Goal: Transaction & Acquisition: Obtain resource

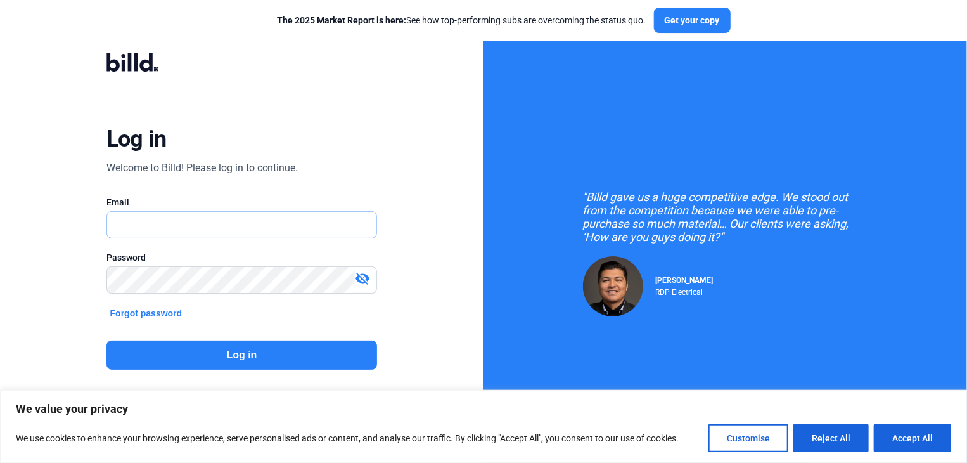
type input "[EMAIL_ADDRESS][DOMAIN_NAME]"
click at [266, 355] on button "Log in" at bounding box center [241, 354] width 271 height 29
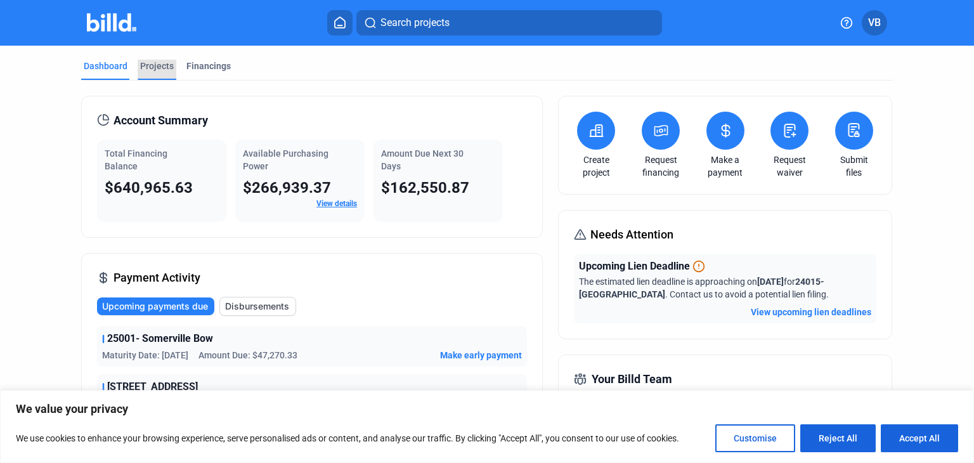
click at [156, 68] on div "Projects" at bounding box center [157, 66] width 34 height 13
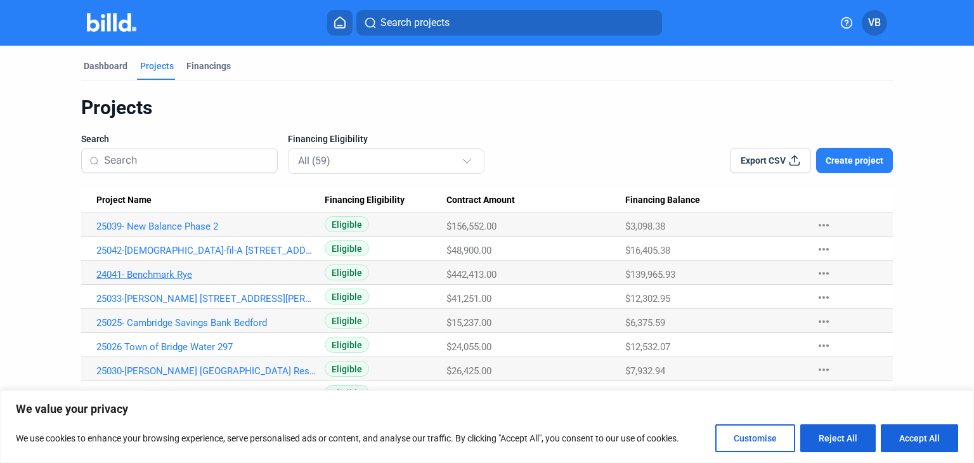
click at [106, 273] on link "24041- Benchmark Rye" at bounding box center [206, 274] width 220 height 11
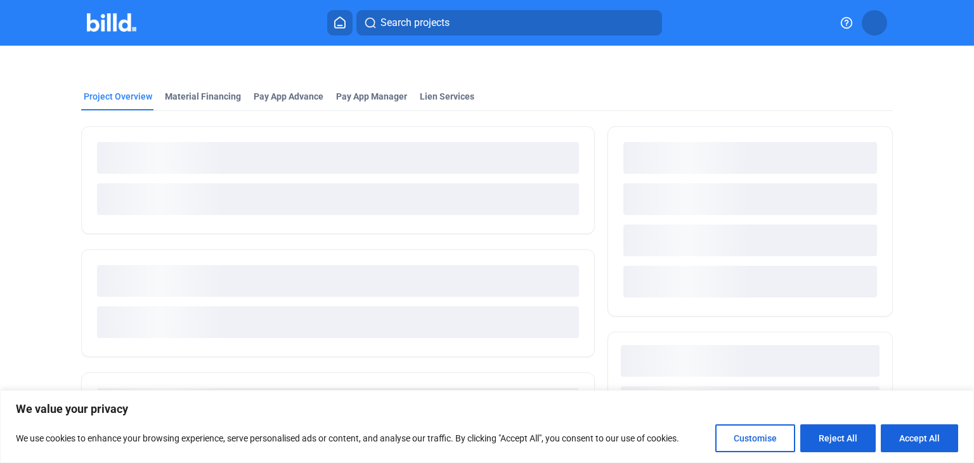
click at [106, 273] on div "loading" at bounding box center [338, 281] width 482 height 32
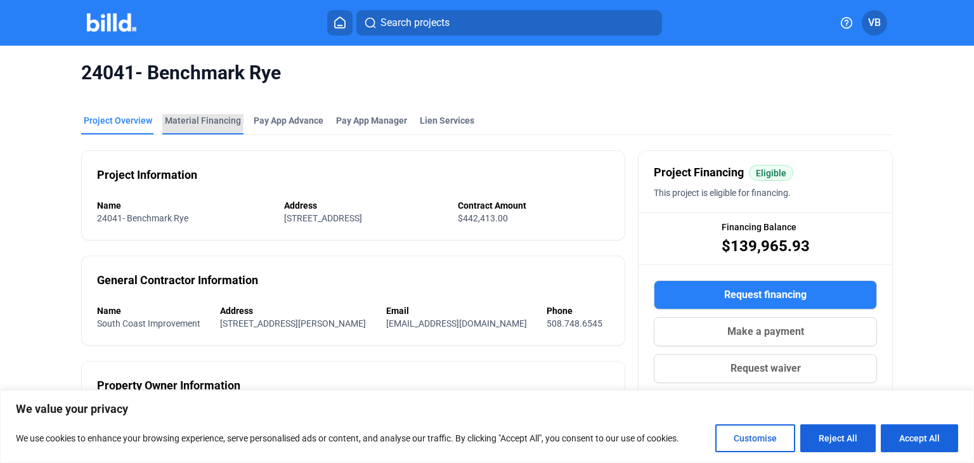
click at [192, 117] on div "Material Financing" at bounding box center [203, 120] width 76 height 13
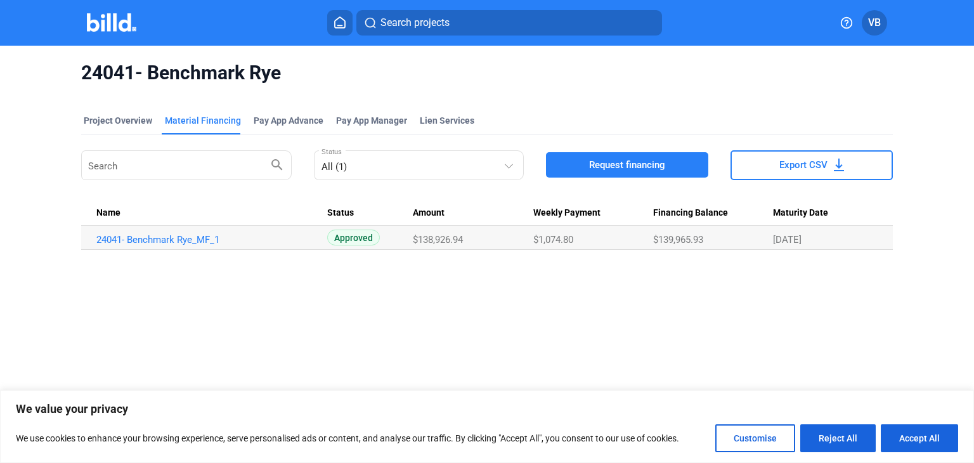
click at [621, 167] on span "Request financing" at bounding box center [627, 164] width 76 height 13
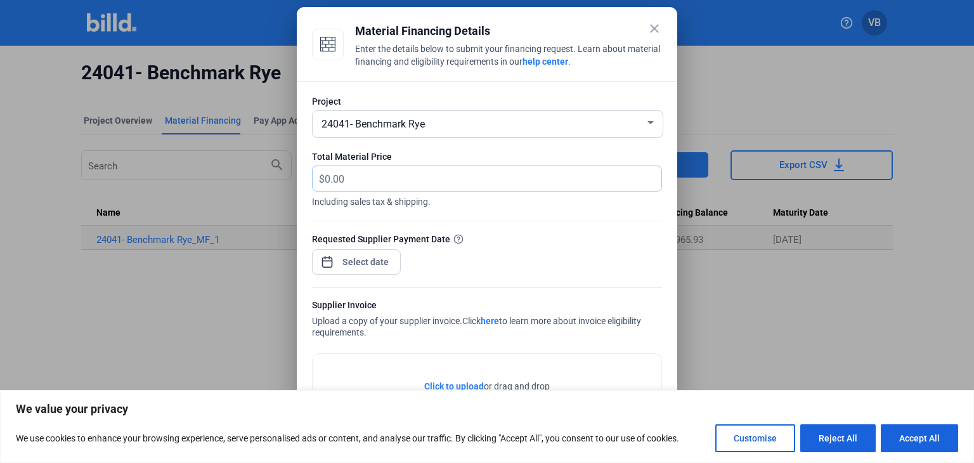
click at [337, 184] on input "text" at bounding box center [493, 178] width 337 height 25
type input "6,536.69"
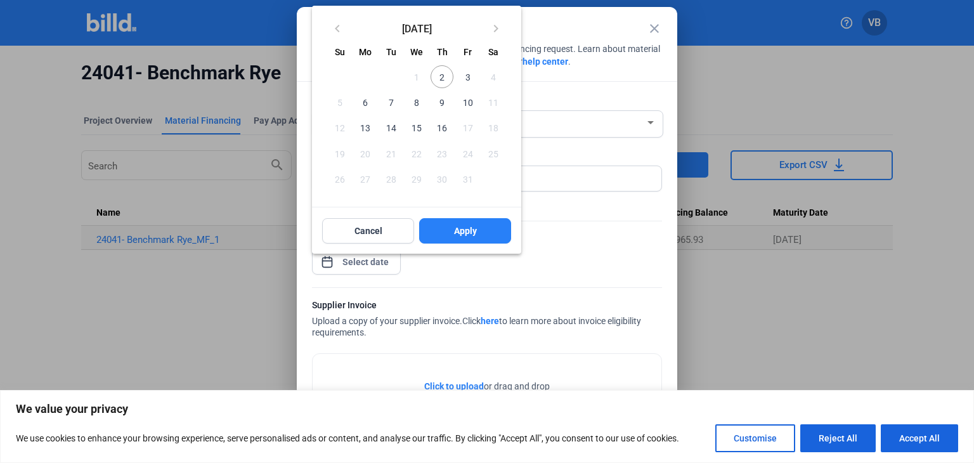
click at [345, 264] on div "close Material Financing Details Enter the details below to submit your financi…" at bounding box center [487, 231] width 974 height 463
click at [442, 72] on span "2" at bounding box center [441, 76] width 23 height 23
click at [469, 224] on span "Apply" at bounding box center [465, 230] width 23 height 13
type input "[DATE]"
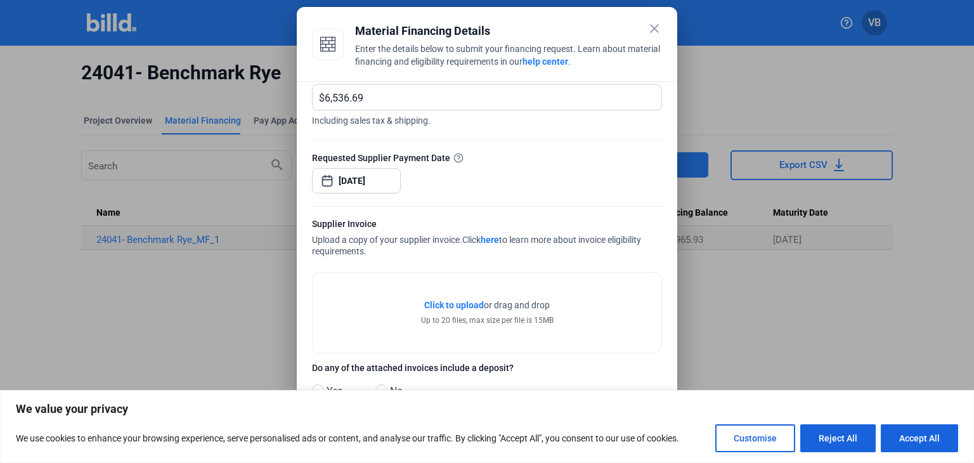
scroll to position [96, 0]
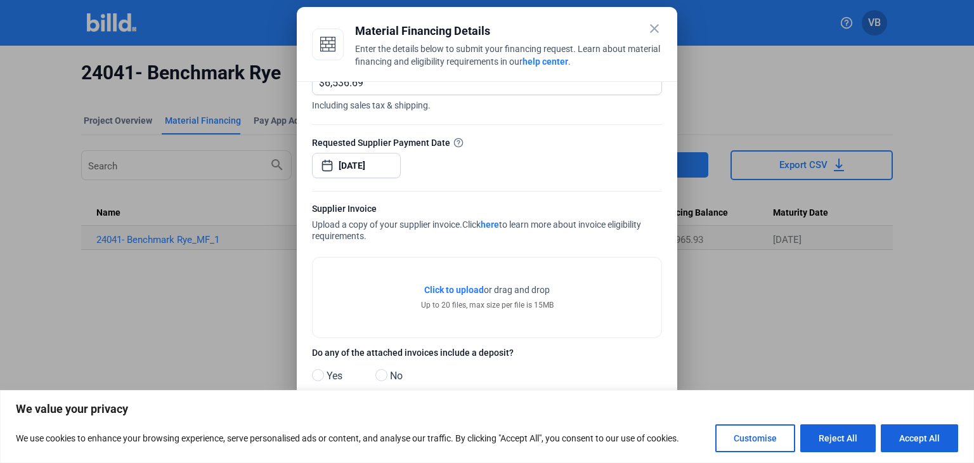
click at [463, 295] on span "Click to upload Tap to upload" at bounding box center [454, 289] width 60 height 13
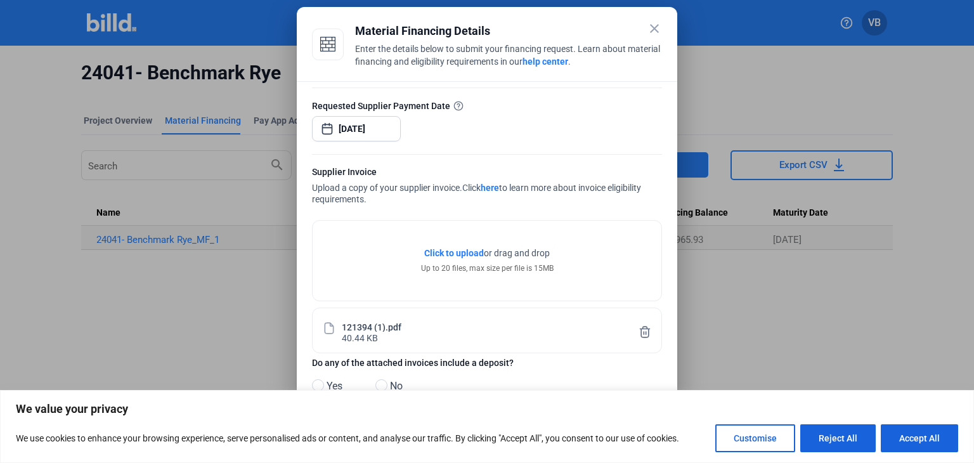
scroll to position [157, 0]
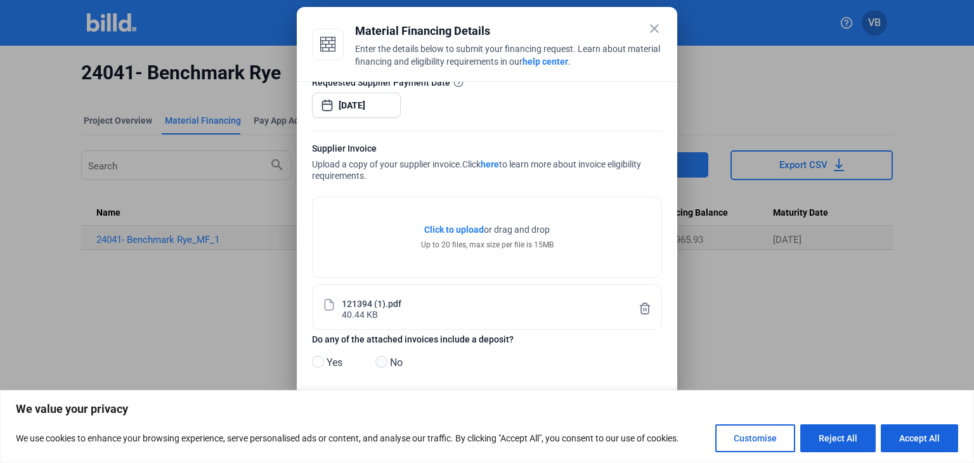
click at [382, 361] on span at bounding box center [381, 362] width 12 height 12
click at [382, 361] on input "No" at bounding box center [380, 362] width 10 height 10
radio input "true"
click at [911, 437] on button "Accept All" at bounding box center [918, 438] width 77 height 28
checkbox input "true"
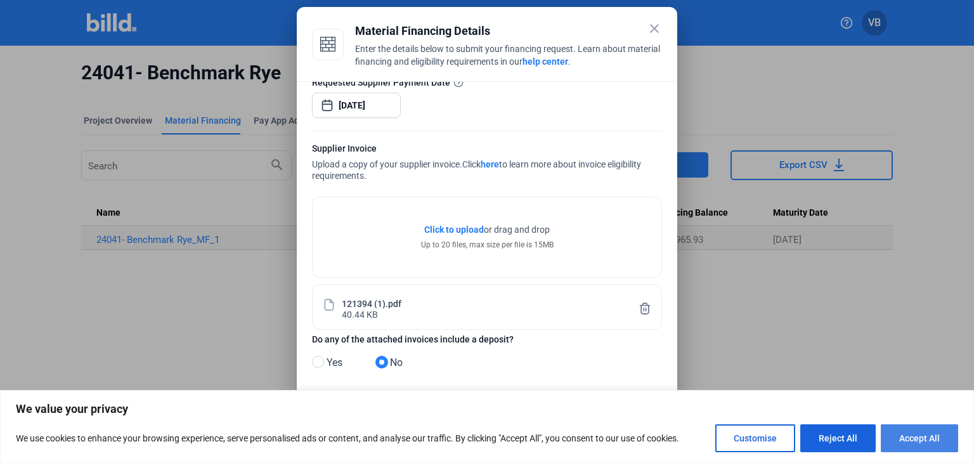
checkbox input "true"
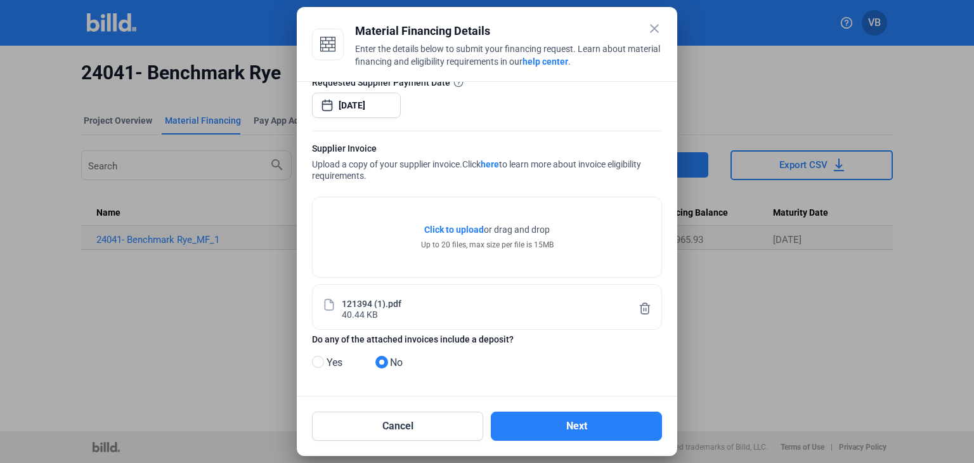
scroll to position [0, 0]
click at [577, 423] on button "Next" at bounding box center [576, 425] width 171 height 29
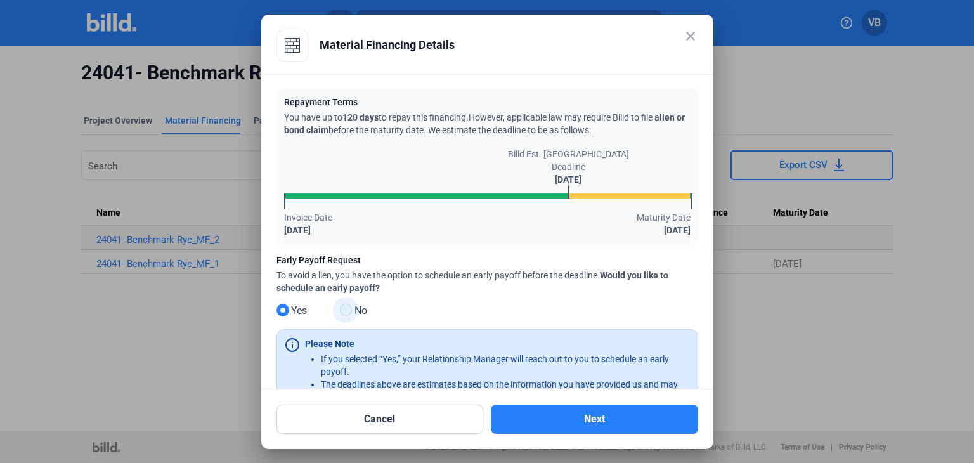
click at [347, 311] on span at bounding box center [346, 310] width 12 height 12
click at [347, 311] on input "No" at bounding box center [345, 311] width 10 height 10
radio input "true"
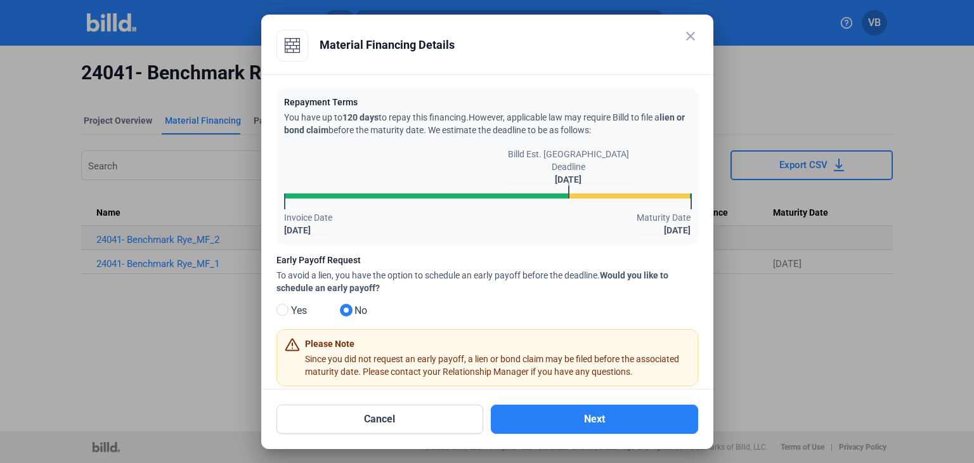
scroll to position [25, 0]
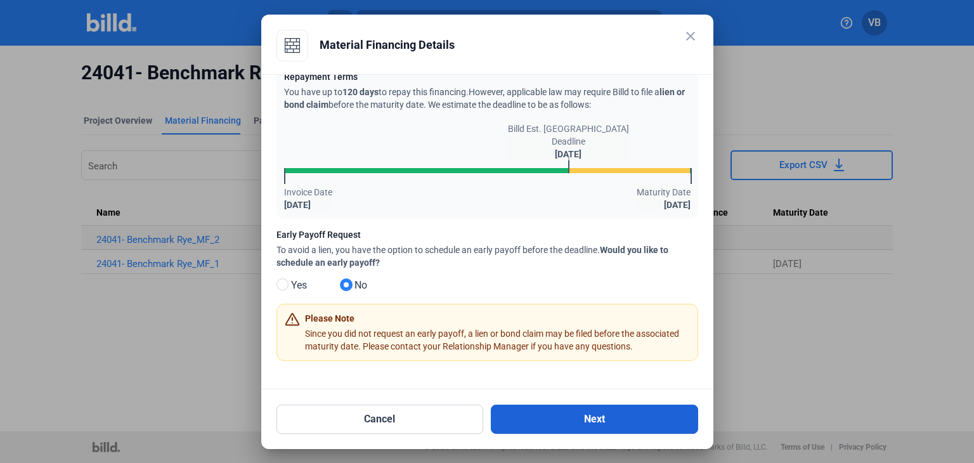
click at [603, 413] on button "Next" at bounding box center [594, 418] width 207 height 29
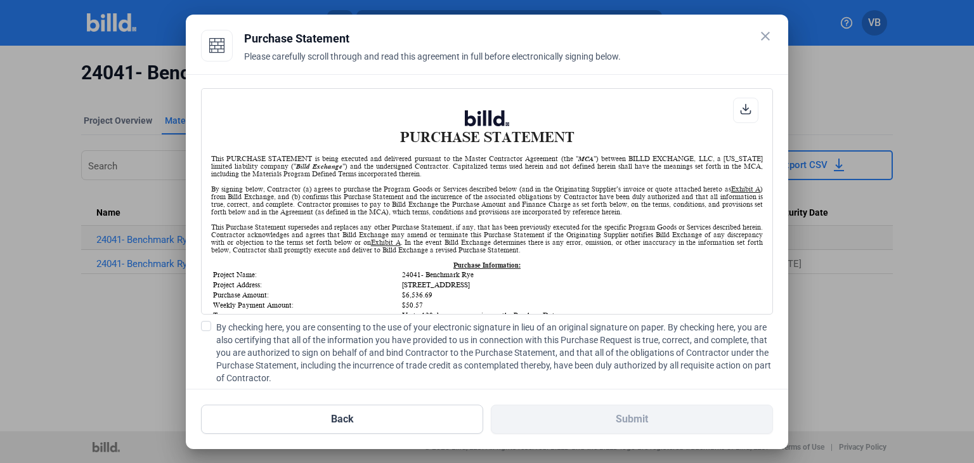
scroll to position [0, 0]
click at [217, 325] on span "By checking here, you are consenting to the use of your electronic signature in…" at bounding box center [494, 352] width 557 height 63
click at [0, 0] on input "By checking here, you are consenting to the use of your electronic signature in…" at bounding box center [0, 0] width 0 height 0
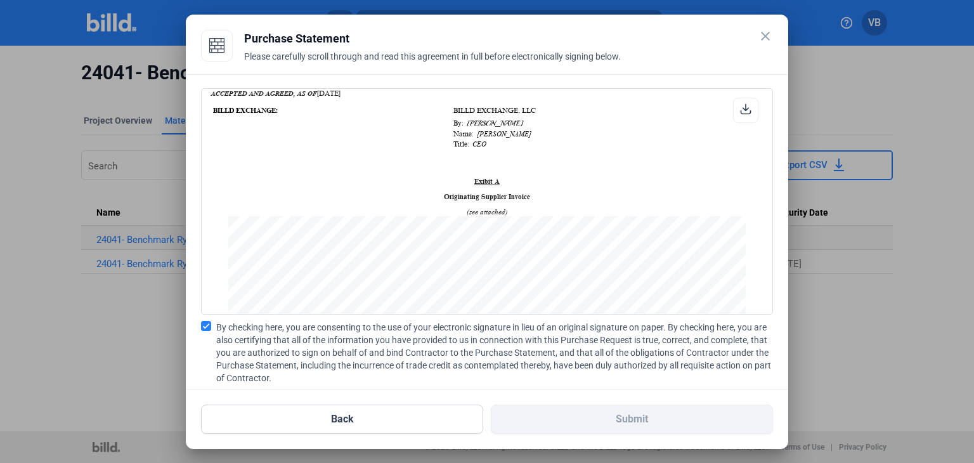
scroll to position [84, 0]
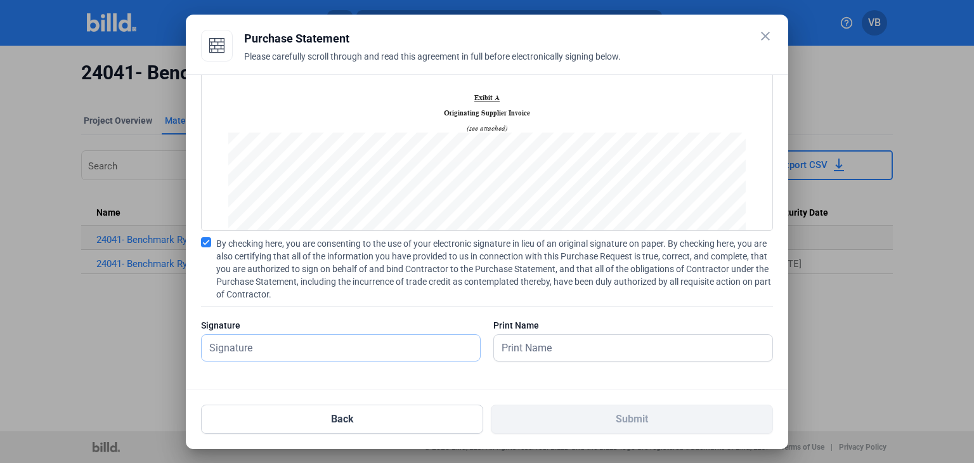
click at [223, 350] on input "text" at bounding box center [341, 348] width 278 height 26
type input "[PERSON_NAME]"
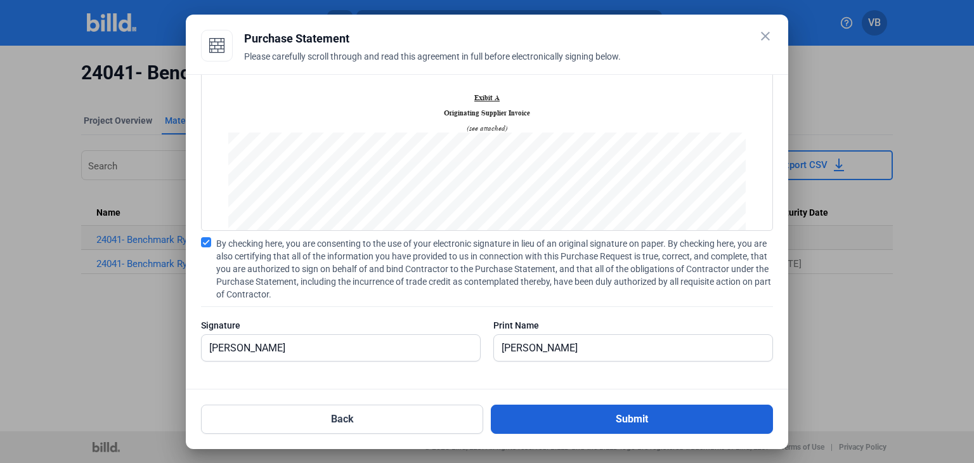
click at [581, 406] on button "Submit" at bounding box center [632, 418] width 282 height 29
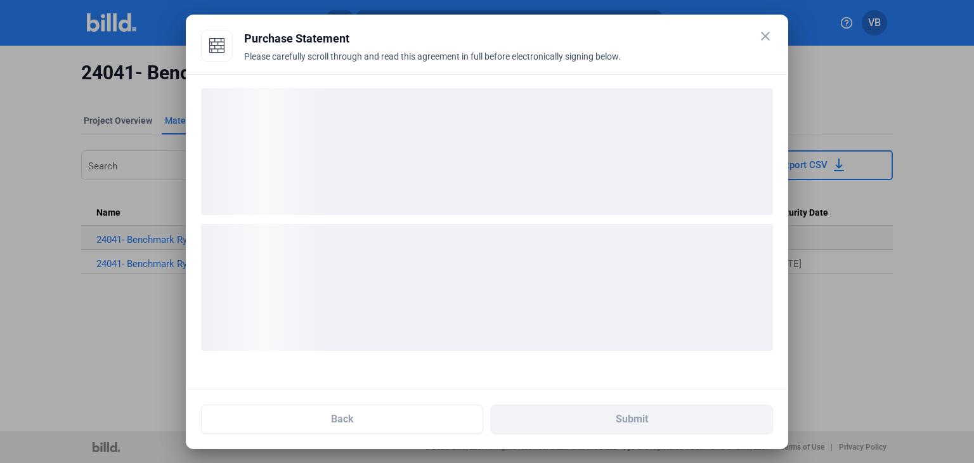
scroll to position [0, 0]
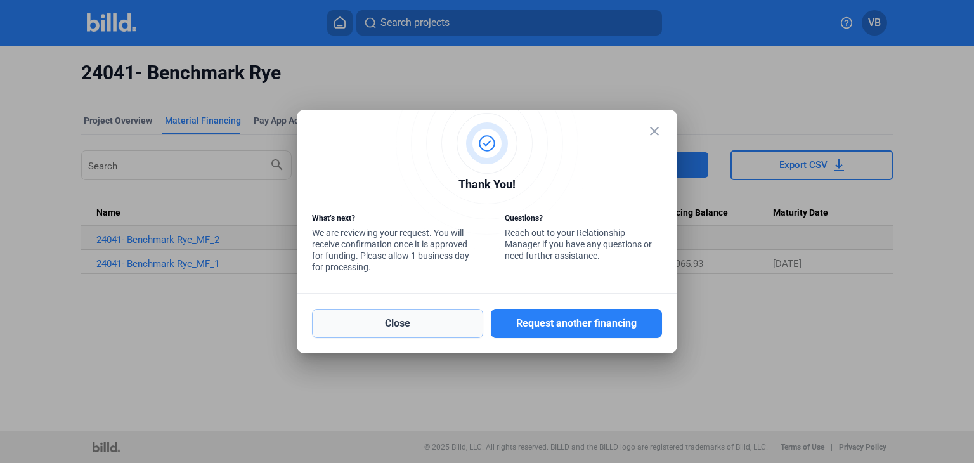
click at [395, 329] on button "Close" at bounding box center [397, 323] width 171 height 29
